Goal: Information Seeking & Learning: Check status

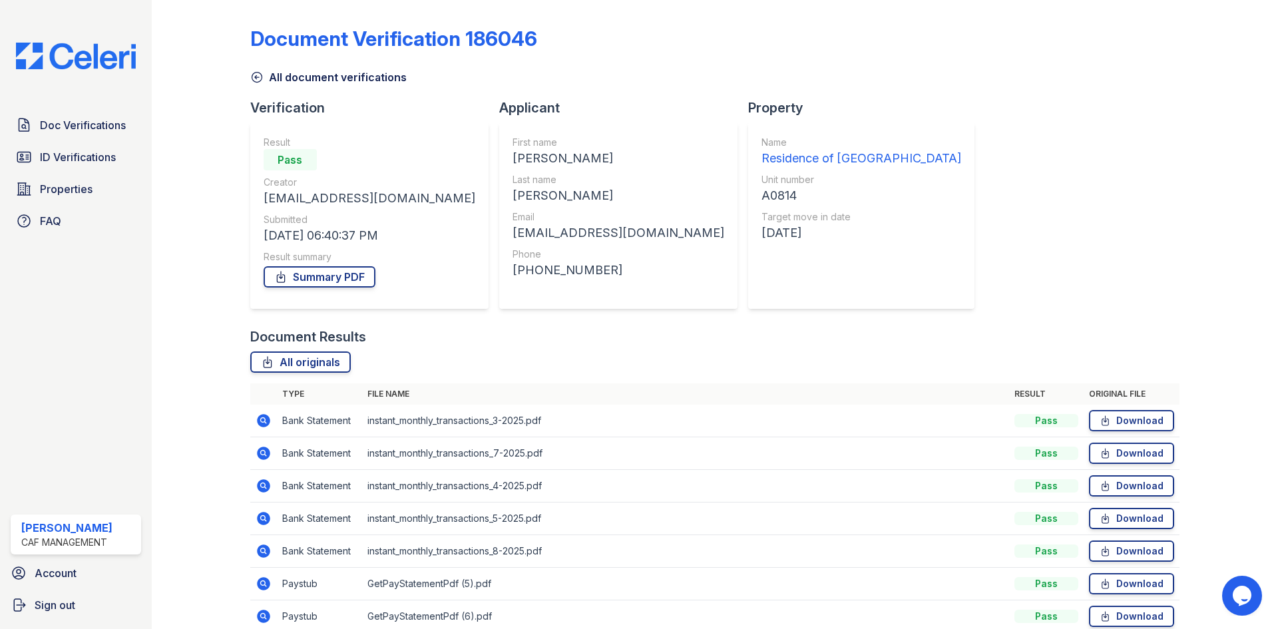
scroll to position [128, 0]
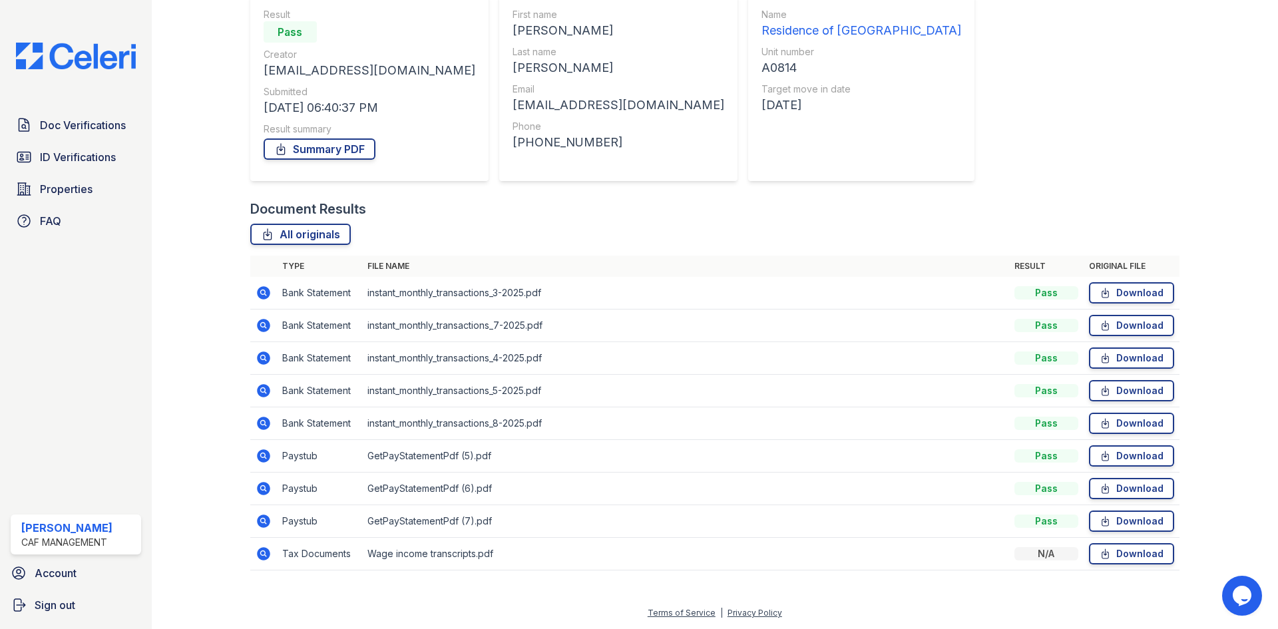
click at [95, 71] on div "Doc Verifications ID Verifications Properties FAQ Dajour Benson CAF Management …" at bounding box center [76, 314] width 152 height 629
click at [94, 64] on img at bounding box center [75, 56] width 141 height 27
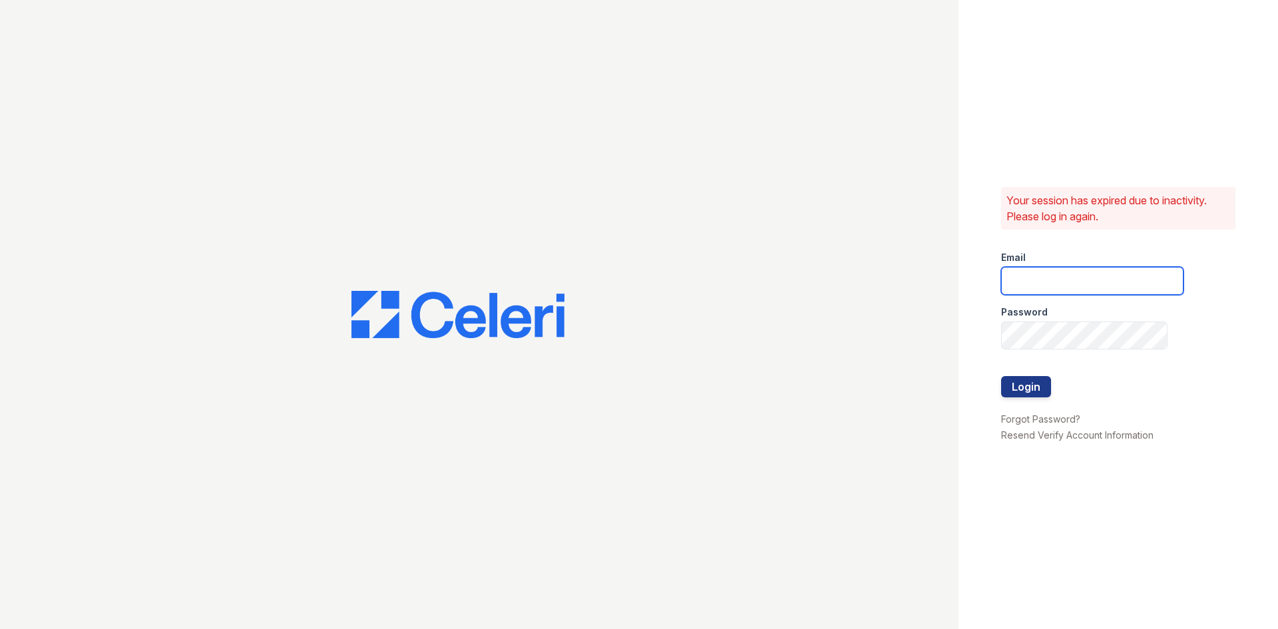
type input "[EMAIL_ADDRESS][DOMAIN_NAME]"
click at [1036, 383] on button "Login" at bounding box center [1026, 386] width 50 height 21
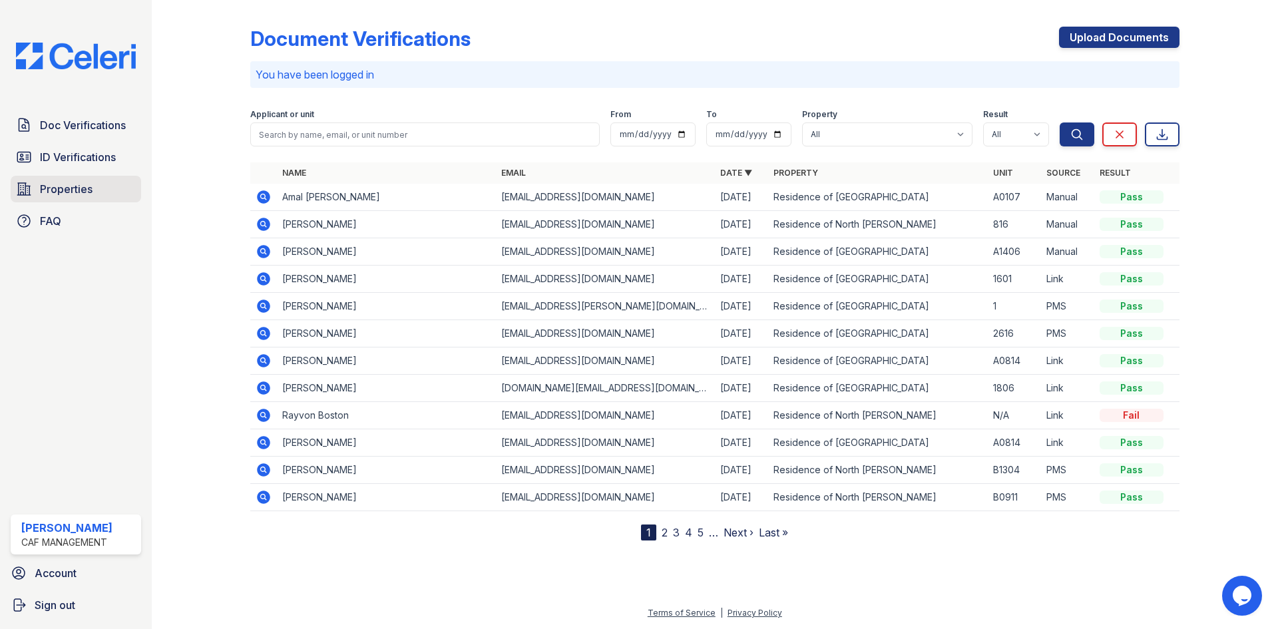
click at [75, 196] on span "Properties" at bounding box center [66, 189] width 53 height 16
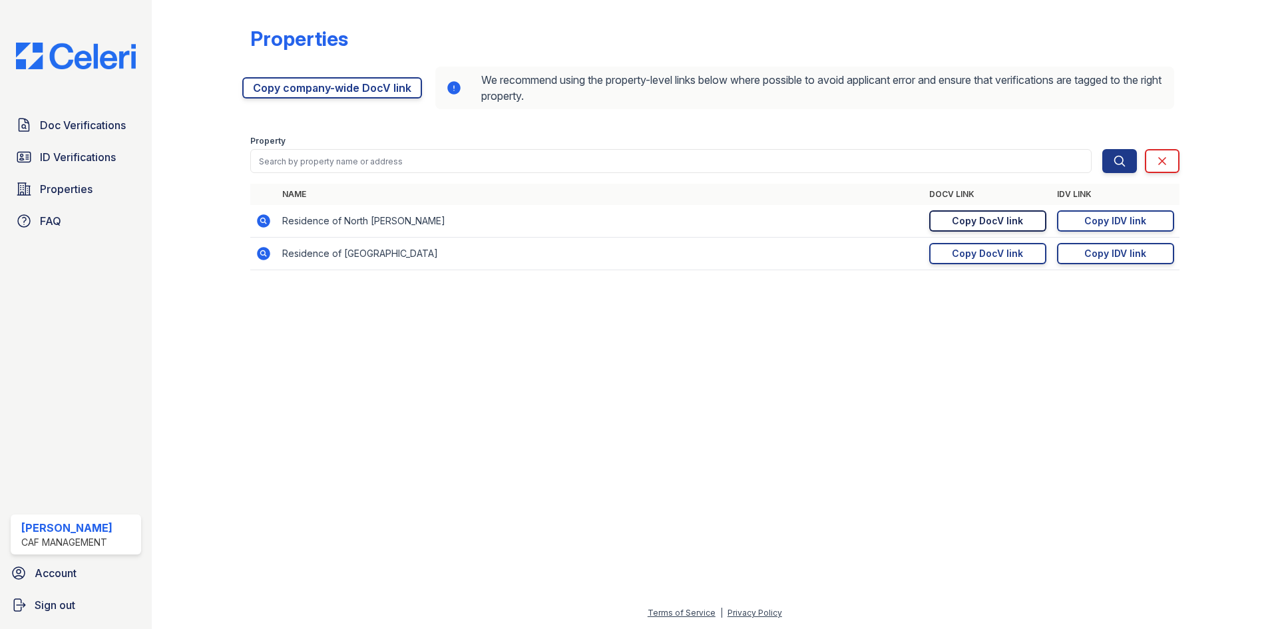
click at [1016, 228] on link "Copy DocV link Copy link" at bounding box center [987, 220] width 117 height 21
click at [82, 193] on span "Properties" at bounding box center [66, 189] width 53 height 16
click at [261, 216] on icon at bounding box center [263, 220] width 13 height 13
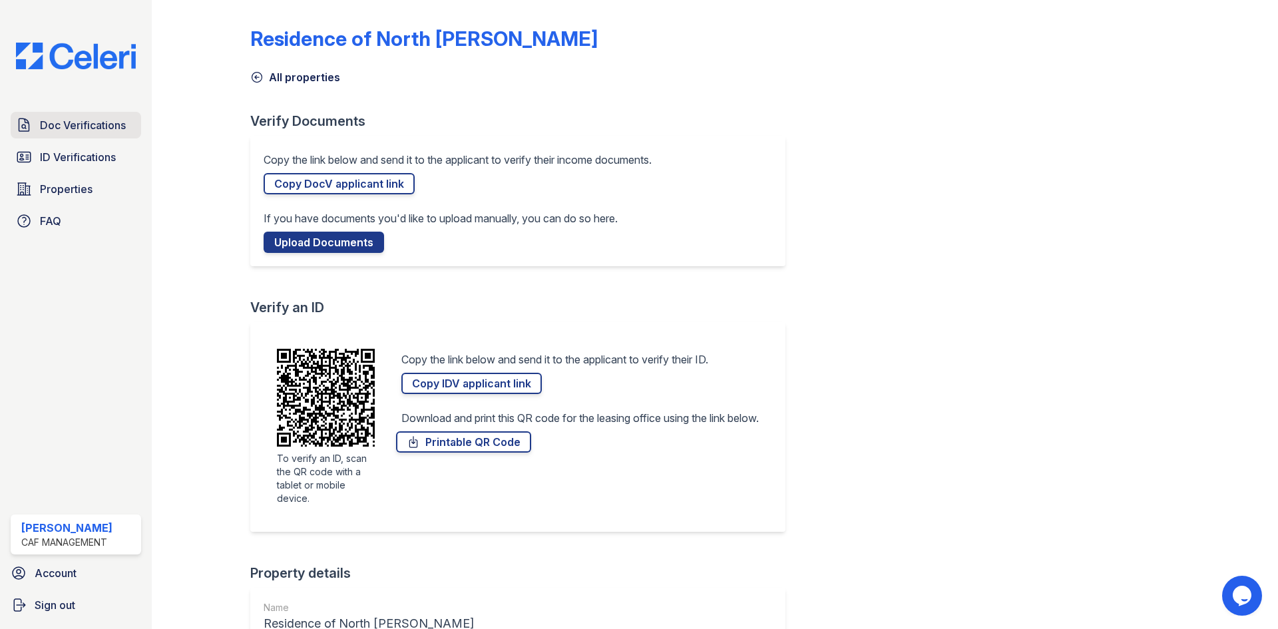
click at [84, 122] on span "Doc Verifications" at bounding box center [83, 125] width 86 height 16
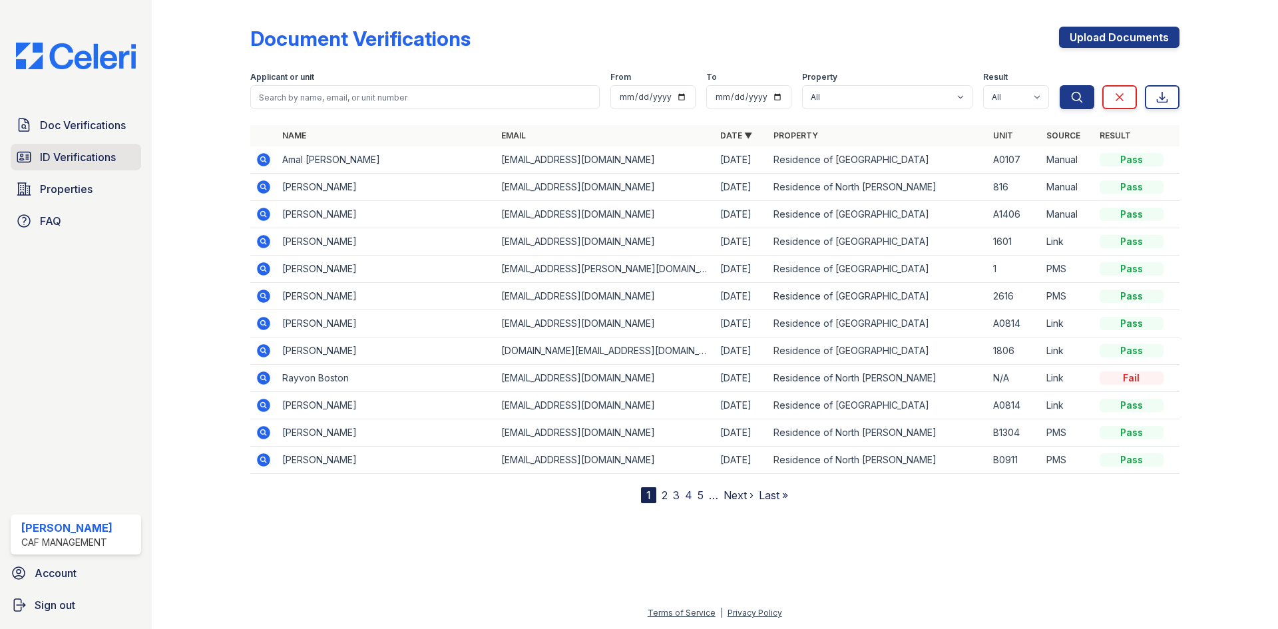
click at [130, 153] on link "ID Verifications" at bounding box center [76, 157] width 130 height 27
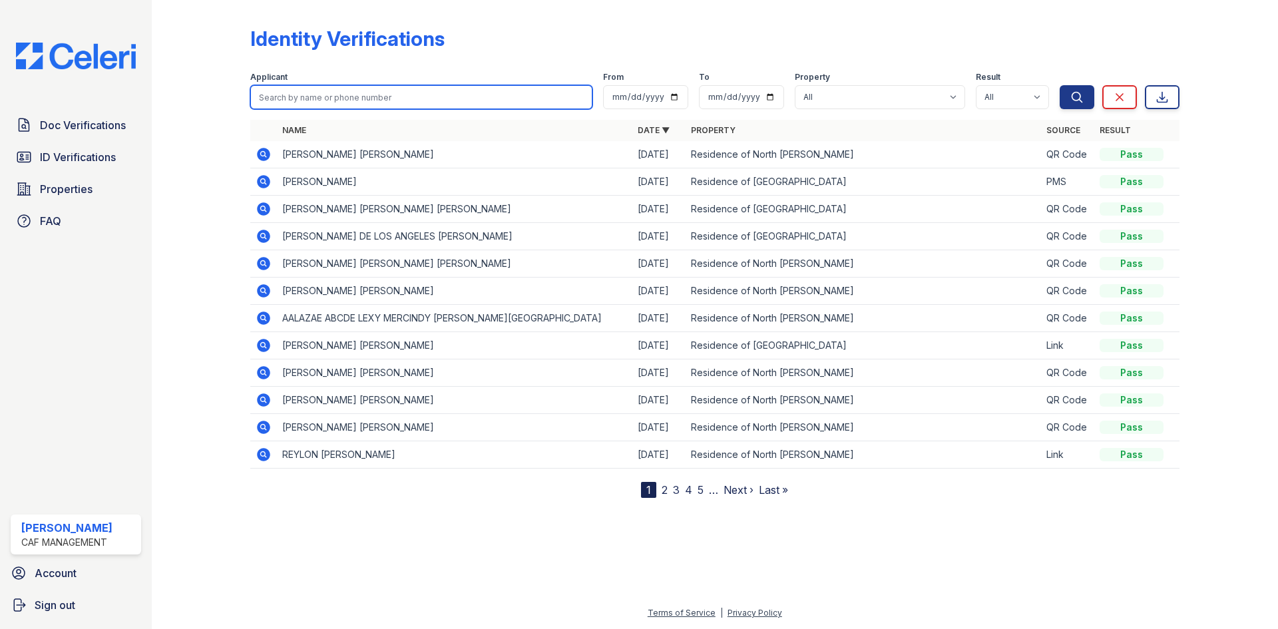
click at [366, 98] on input "search" at bounding box center [421, 97] width 342 height 24
type input "joi"
click at [1060, 85] on button "Search" at bounding box center [1077, 97] width 35 height 24
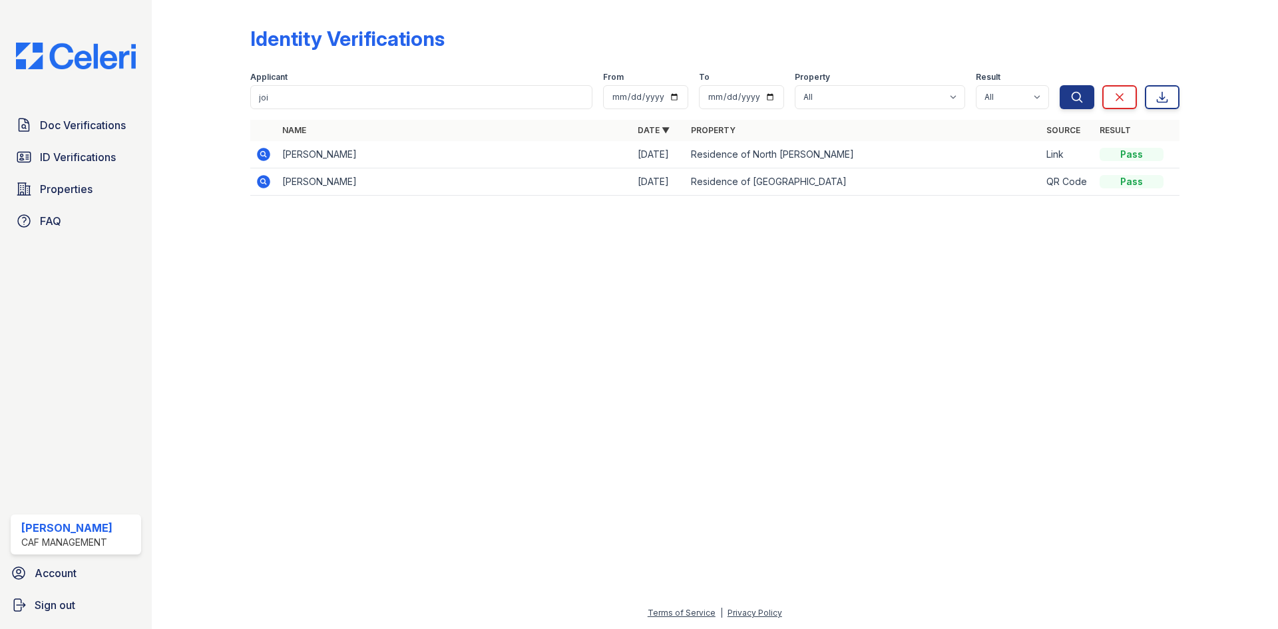
click at [260, 158] on icon at bounding box center [263, 154] width 13 height 13
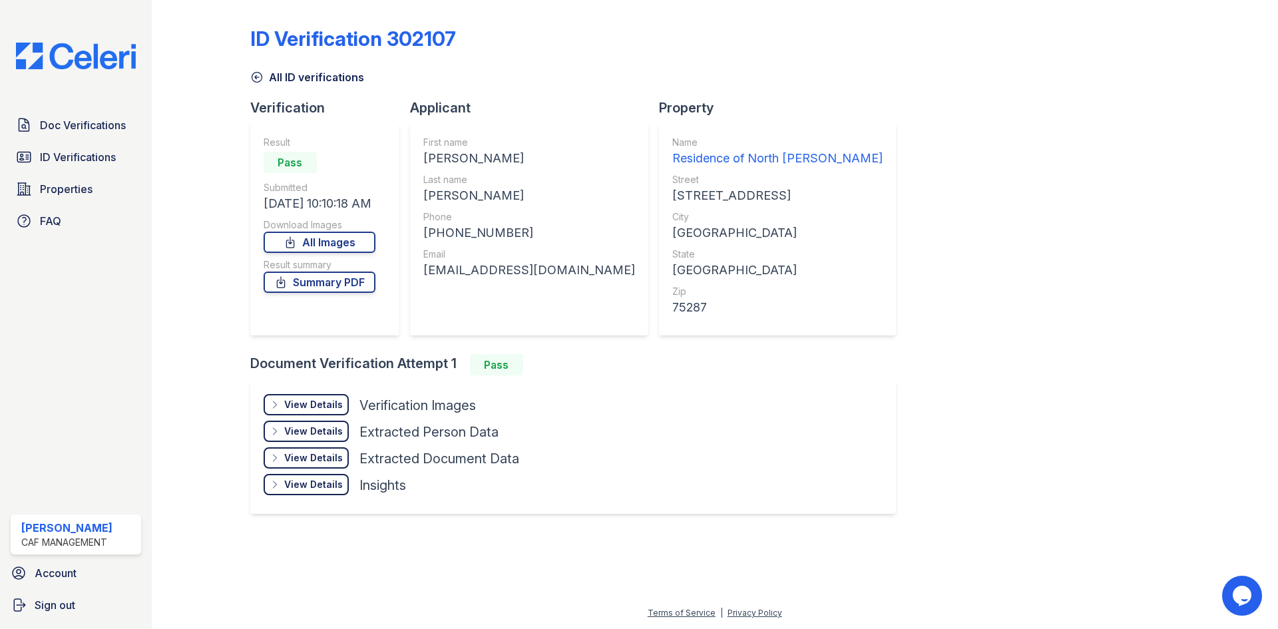
click at [320, 403] on div "View Details" at bounding box center [313, 404] width 59 height 13
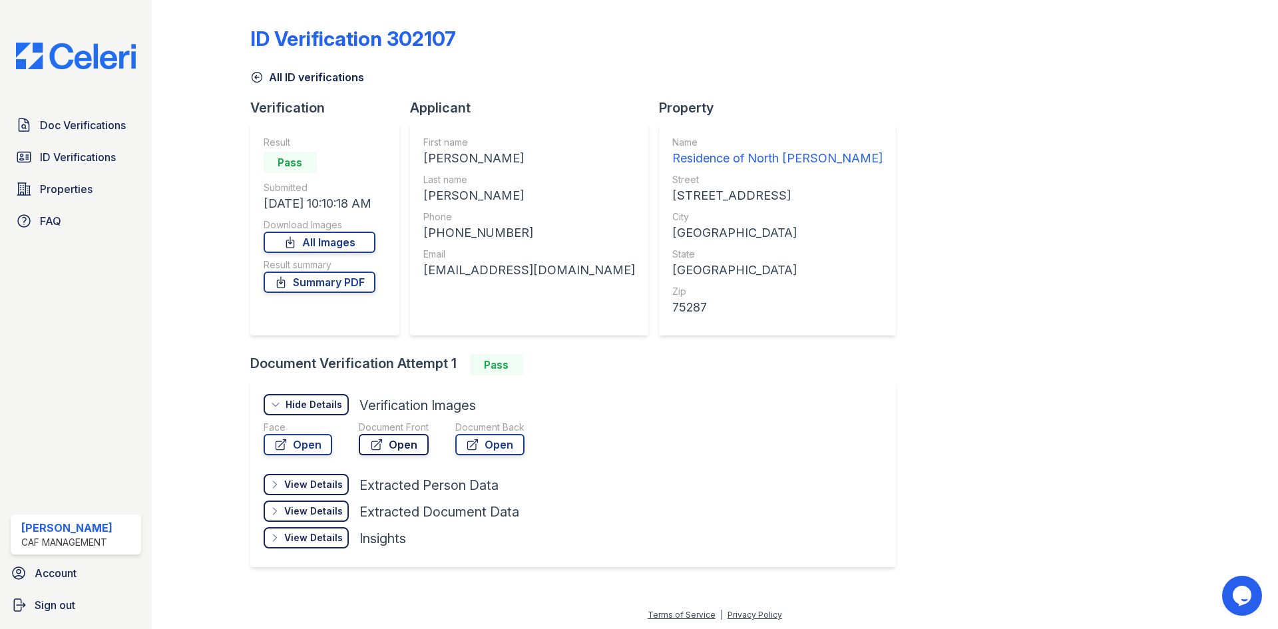
click at [385, 446] on link "Open" at bounding box center [394, 444] width 70 height 21
click at [97, 130] on span "Doc Verifications" at bounding box center [83, 125] width 86 height 16
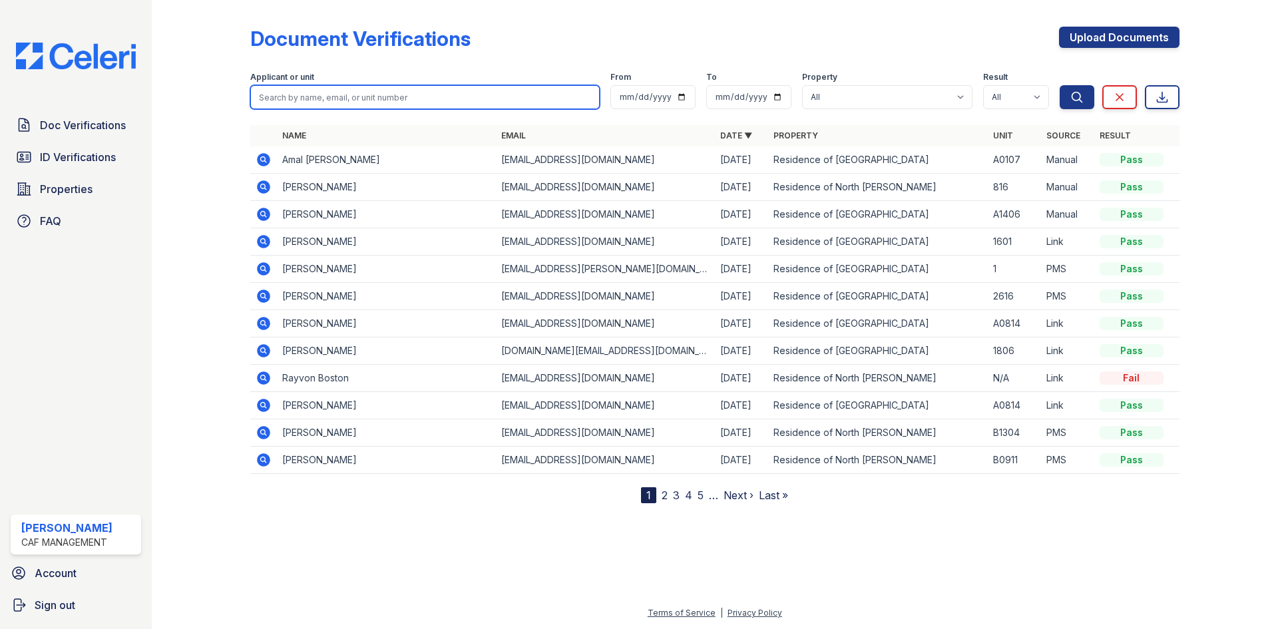
click at [314, 95] on input "search" at bounding box center [424, 97] width 349 height 24
type input "joi"
click at [1060, 85] on button "Search" at bounding box center [1077, 97] width 35 height 24
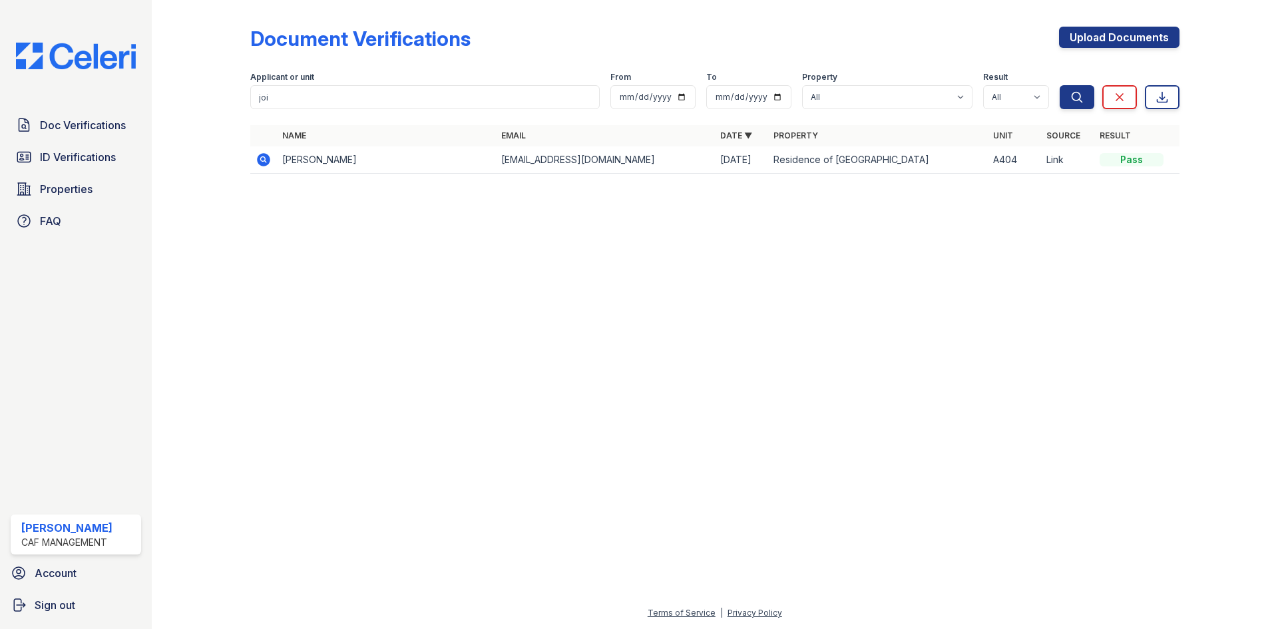
click at [263, 163] on icon at bounding box center [263, 159] width 13 height 13
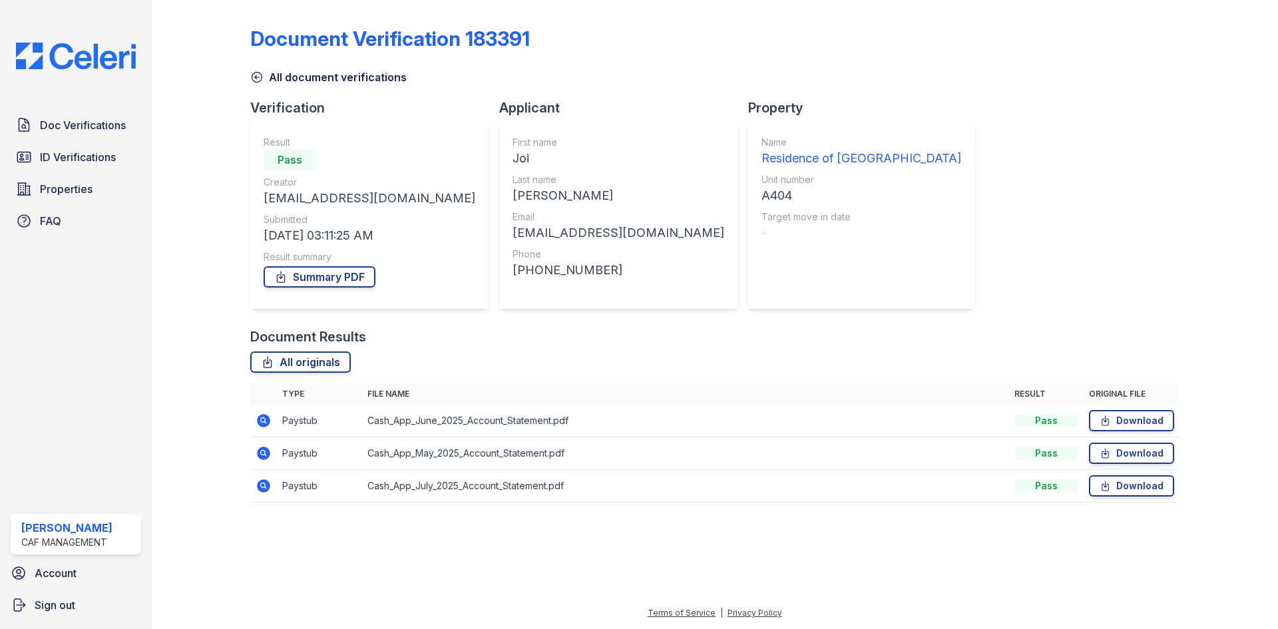
click at [1143, 219] on div "Document Verification 183391 All document verifications Verification Result Pas…" at bounding box center [714, 260] width 929 height 511
